Goal: Navigation & Orientation: Find specific page/section

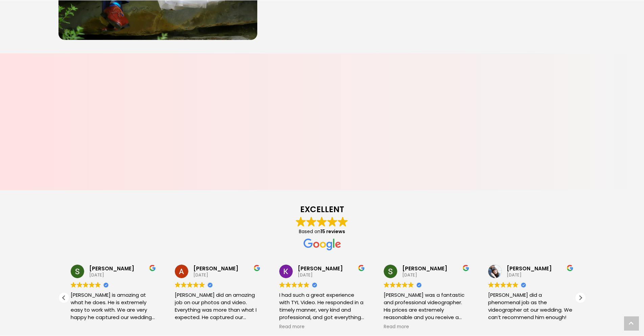
scroll to position [601, 0]
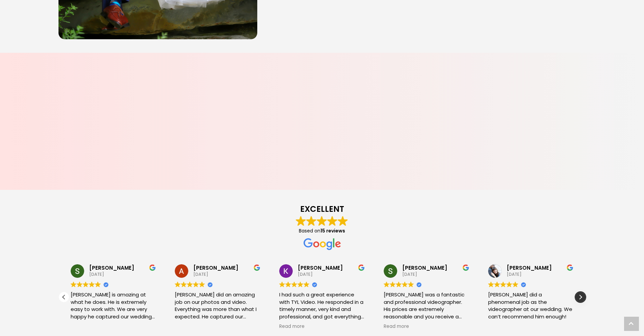
click at [583, 299] on div "Next review" at bounding box center [581, 297] width 10 height 10
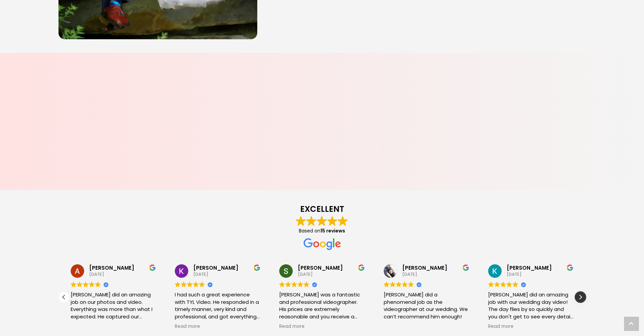
click at [583, 299] on div "Next review" at bounding box center [581, 297] width 10 height 10
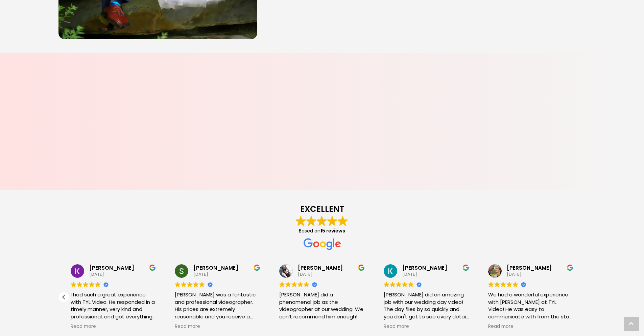
click at [583, 299] on div "[PERSON_NAME] [DATE] Trustindex verifies that the original source of the review…" at bounding box center [531, 296] width 105 height 79
click at [65, 298] on div "Previous review" at bounding box center [64, 297] width 10 height 10
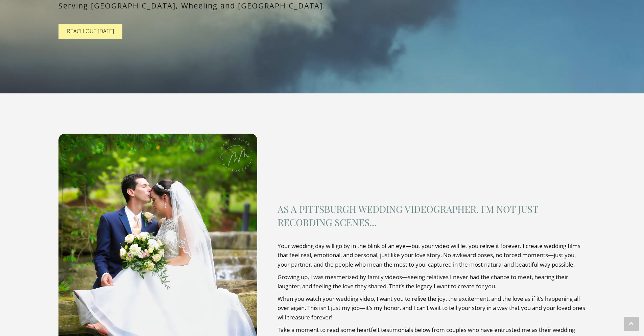
scroll to position [0, 0]
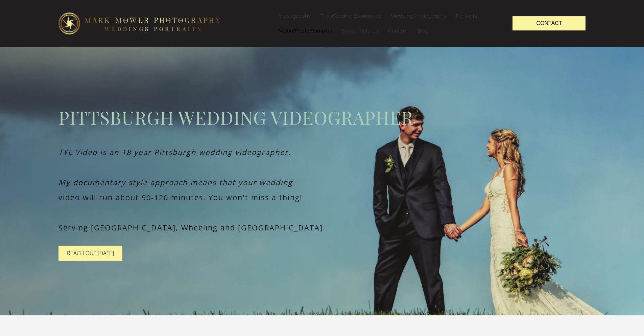
click at [307, 33] on link "Video/Photo Samples" at bounding box center [306, 30] width 62 height 15
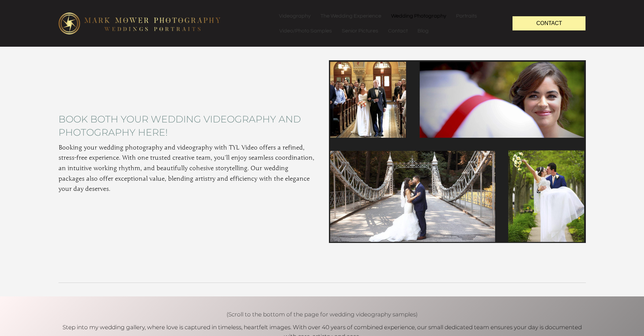
click at [408, 15] on link "Wedding Photography" at bounding box center [419, 15] width 65 height 15
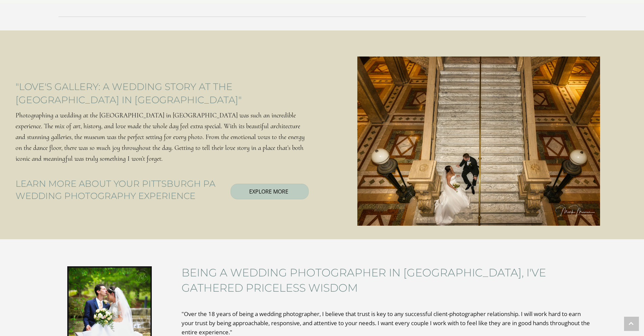
scroll to position [1072, 0]
